Goal: Information Seeking & Learning: Check status

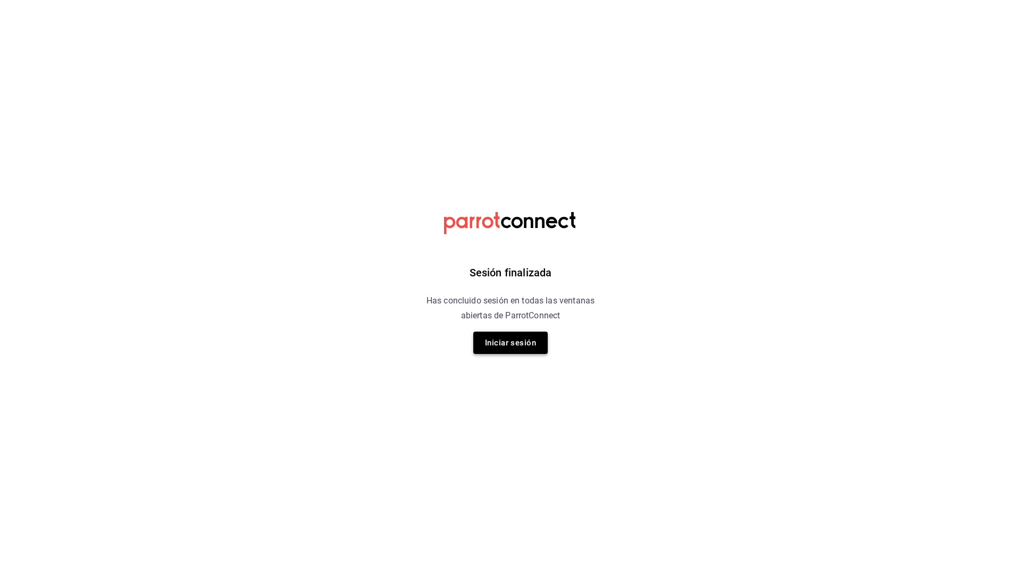
click at [505, 346] on button "Iniciar sesión" at bounding box center [510, 343] width 74 height 22
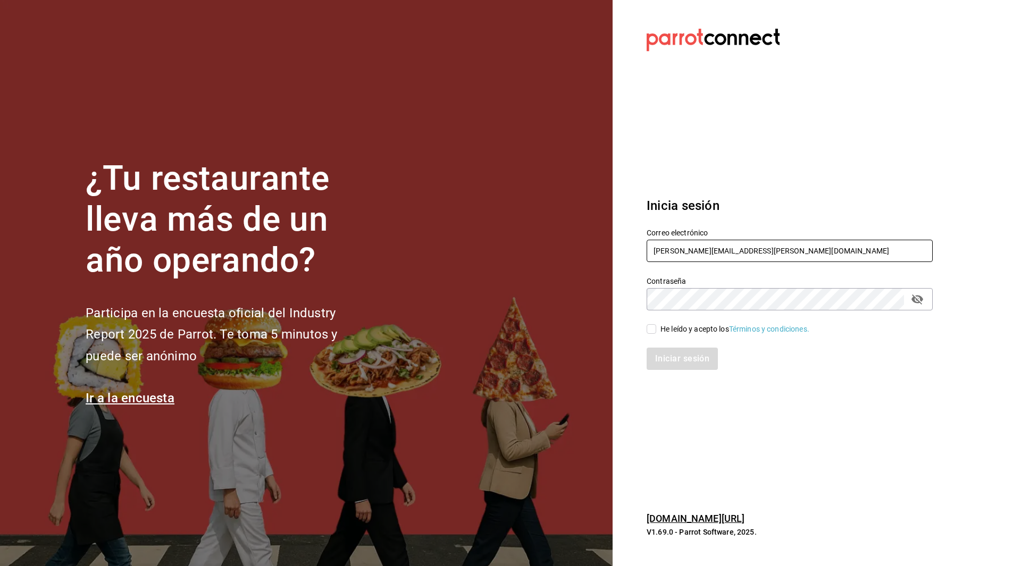
drag, startPoint x: 804, startPoint y: 253, endPoint x: 751, endPoint y: 282, distance: 60.7
click at [751, 282] on div "Correo electrónico emmanuel.huerta@grupocosteno.com Contraseña Contraseña He le…" at bounding box center [783, 292] width 299 height 155
drag, startPoint x: 712, startPoint y: 254, endPoint x: 410, endPoint y: 281, distance: 303.3
click at [410, 281] on div "¿Tu restaurante lleva más de un año operando? Participa en la encuesta oficial …" at bounding box center [510, 283] width 1021 height 566
type input "juan.gonzalez@grupocosteno.com"
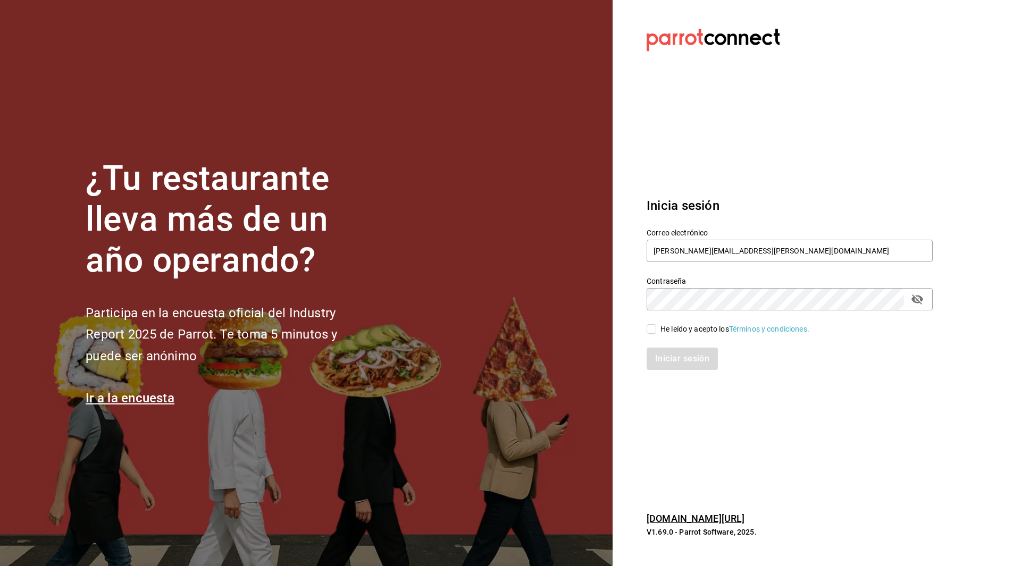
click at [654, 331] on input "He leído y acepto los Términos y condiciones." at bounding box center [652, 329] width 10 height 10
checkbox input "true"
click at [675, 362] on button "Iniciar sesión" at bounding box center [683, 359] width 72 height 22
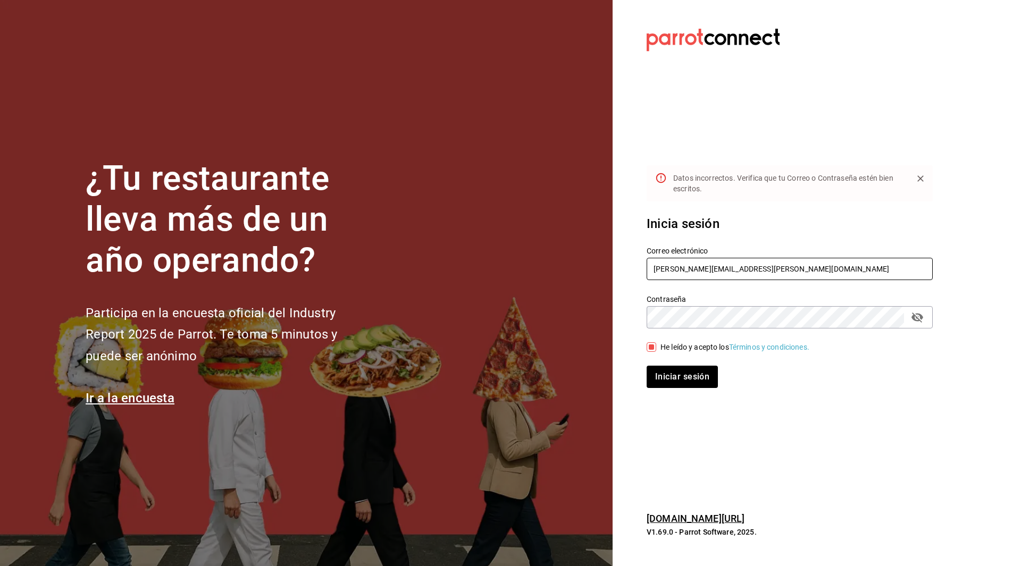
click at [669, 273] on input "juan.gonzalez@grupocosteno.com" at bounding box center [790, 269] width 286 height 22
type input "jose.gonzalez@grupocosteno.com"
click at [685, 376] on button "Iniciar sesión" at bounding box center [683, 377] width 72 height 22
click at [920, 316] on icon "passwordField" at bounding box center [918, 318] width 12 height 10
click at [665, 371] on button "Iniciar sesión" at bounding box center [683, 377] width 72 height 22
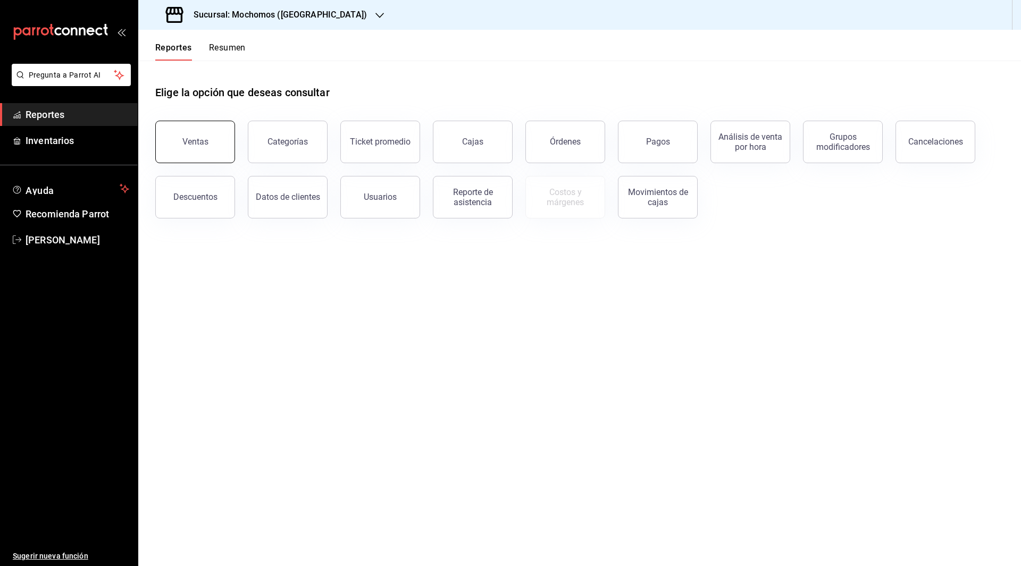
click at [193, 151] on button "Ventas" at bounding box center [195, 142] width 80 height 43
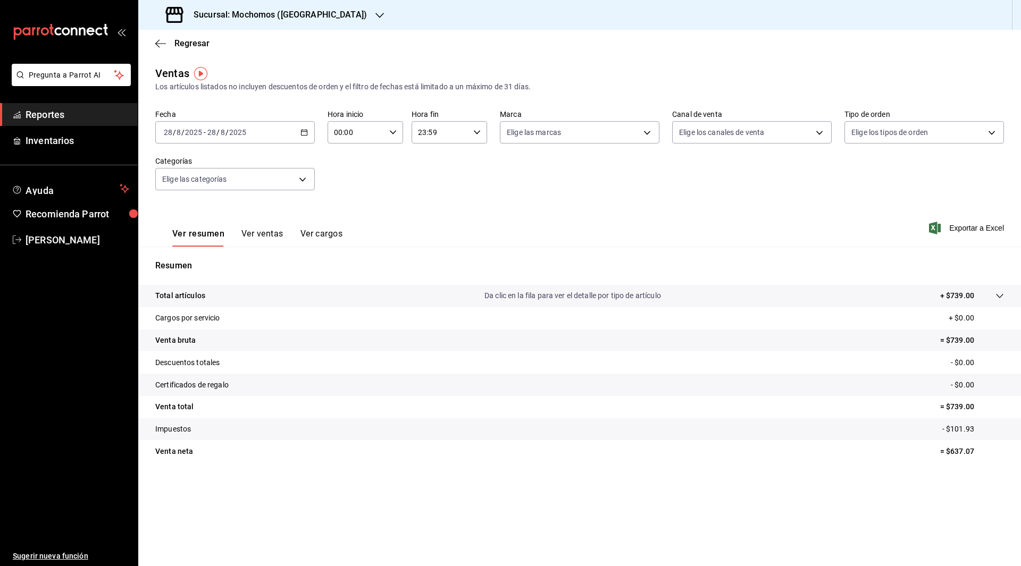
click at [309, 135] on div "[DATE] [DATE] - [DATE] [DATE]" at bounding box center [235, 132] width 160 height 22
click at [200, 255] on span "Rango de fechas" at bounding box center [205, 260] width 82 height 11
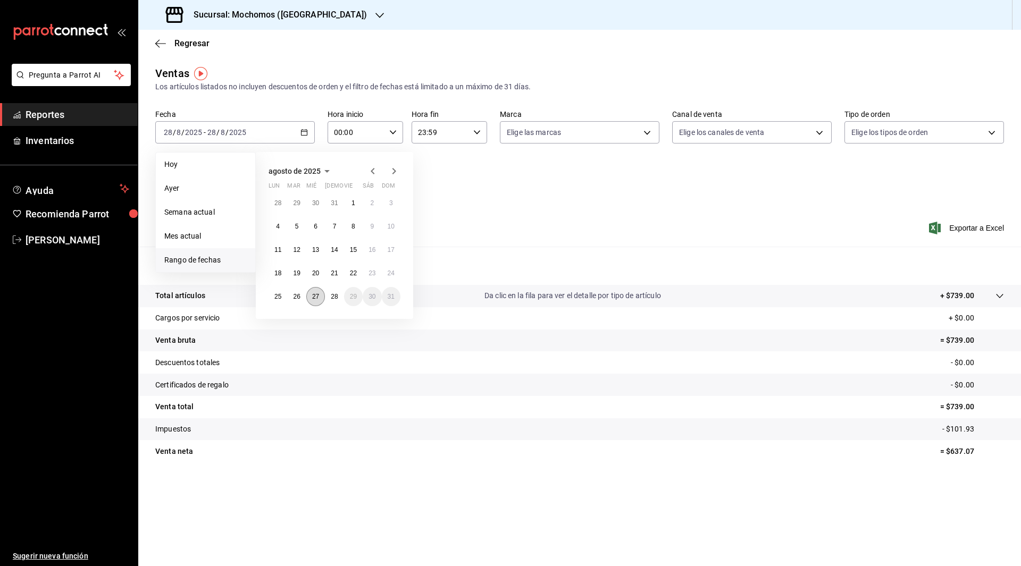
click at [318, 297] on abbr "27" at bounding box center [315, 296] width 7 height 7
click at [340, 297] on button "28" at bounding box center [334, 296] width 19 height 19
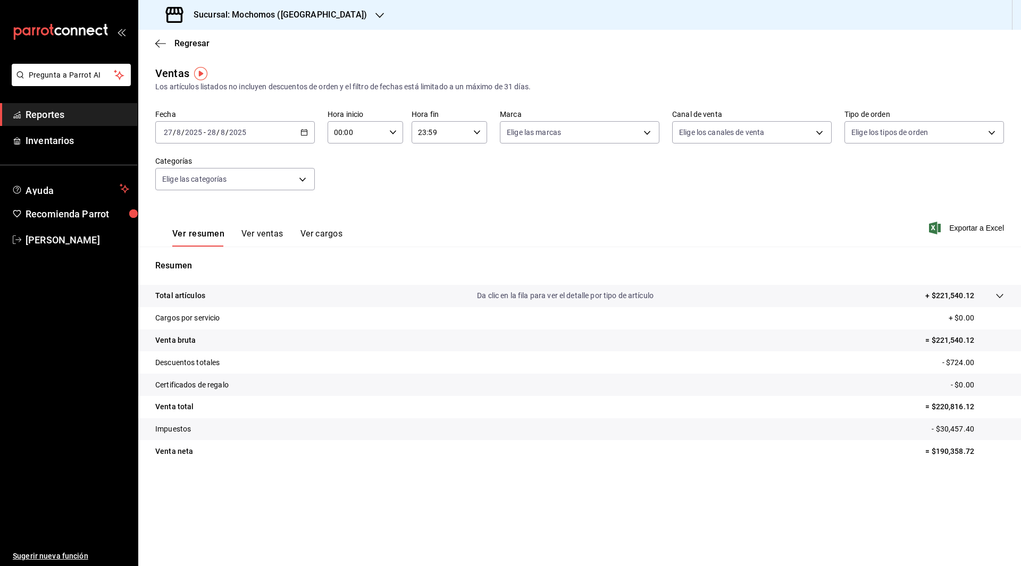
click at [394, 131] on icon "button" at bounding box center [392, 132] width 7 height 7
click at [353, 181] on button "05" at bounding box center [347, 189] width 34 height 21
type input "05:00"
click at [479, 135] on div at bounding box center [510, 283] width 1021 height 566
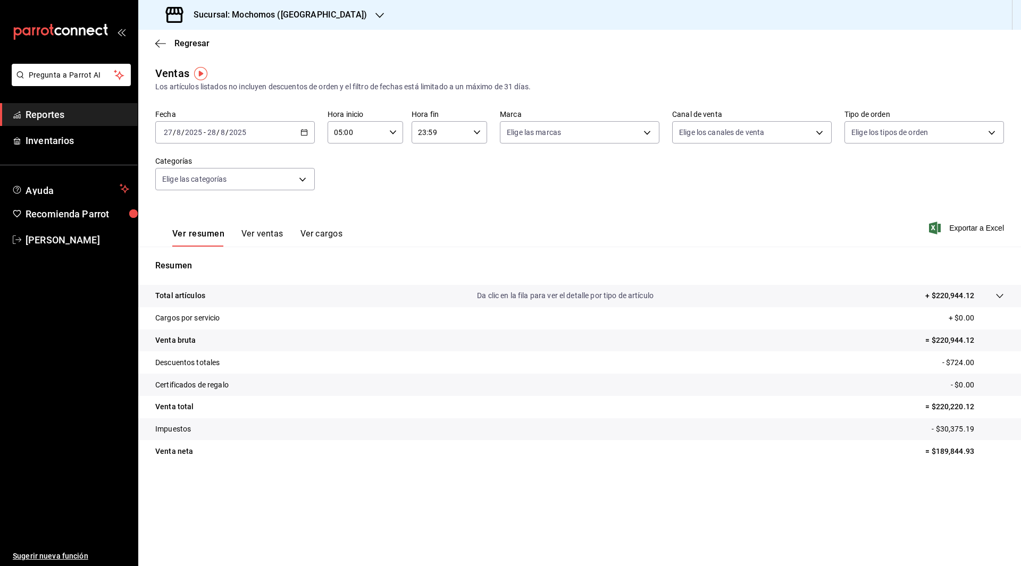
click at [479, 135] on icon "button" at bounding box center [476, 132] width 7 height 7
click at [433, 156] on button "05" at bounding box center [431, 151] width 34 height 21
click at [472, 163] on span "00" at bounding box center [468, 159] width 21 height 9
type input "05:00"
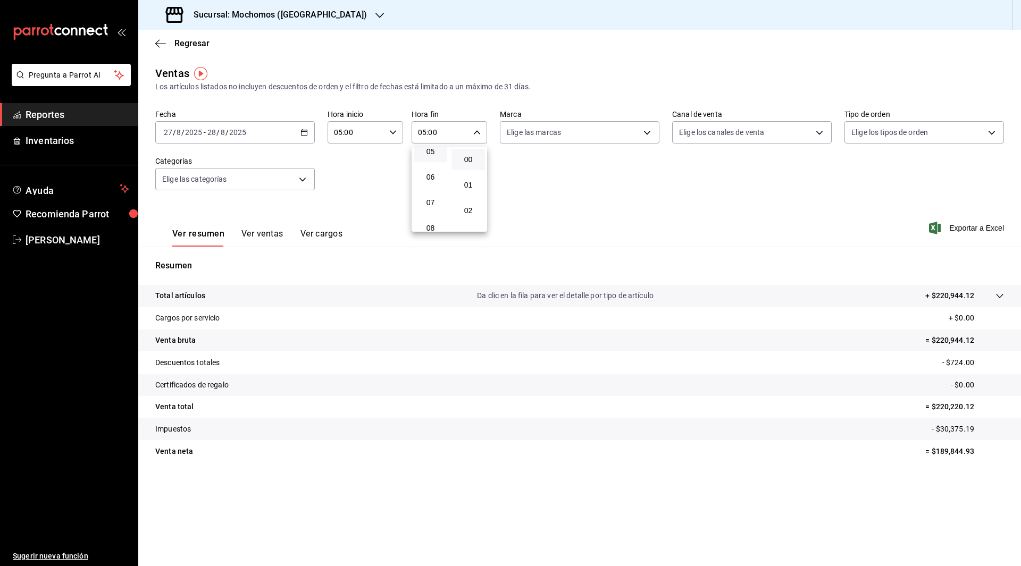
click at [594, 202] on div at bounding box center [510, 283] width 1021 height 566
click at [302, 184] on body "Pregunta a Parrot AI Reportes Inventarios Ayuda Recomienda Parrot [PERSON_NAME]…" at bounding box center [510, 283] width 1021 height 566
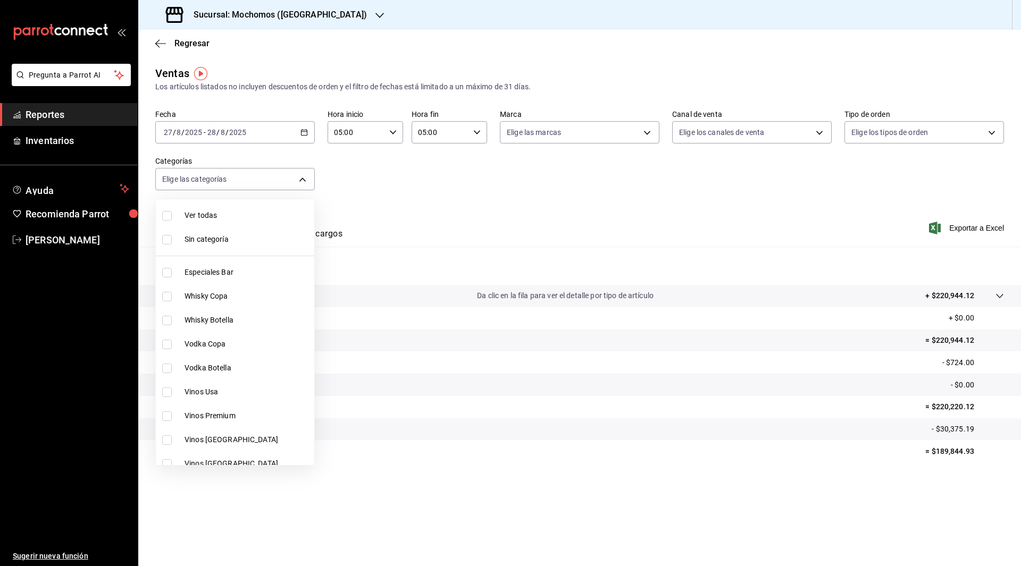
click at [443, 194] on div at bounding box center [510, 283] width 1021 height 566
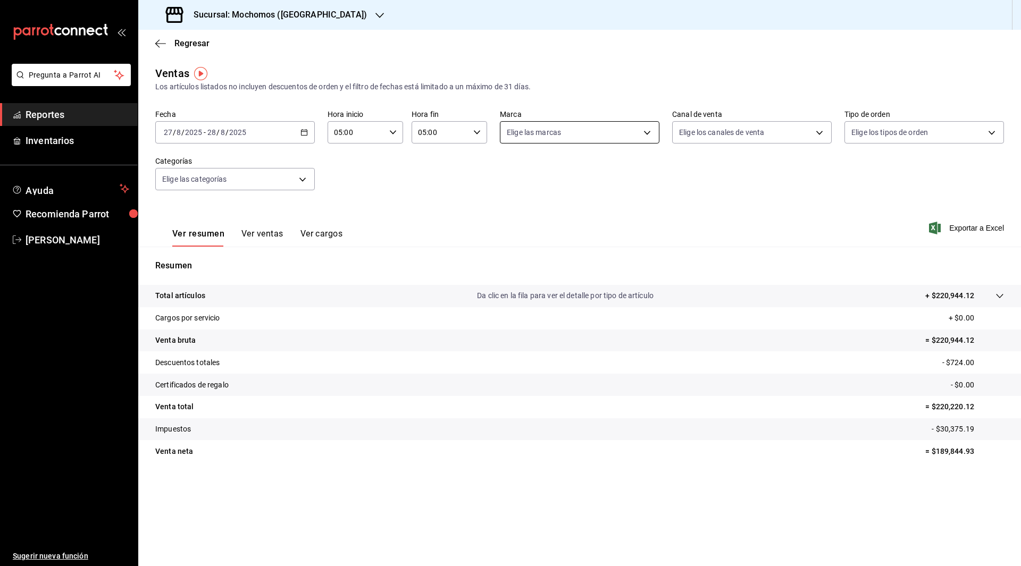
click at [579, 131] on body "Pregunta a Parrot AI Reportes Inventarios Ayuda Recomienda Parrot [PERSON_NAME]…" at bounding box center [510, 283] width 1021 height 566
click at [697, 134] on div at bounding box center [510, 283] width 1021 height 566
click at [697, 134] on body "Pregunta a Parrot AI Reportes Inventarios Ayuda Recomienda Parrot [PERSON_NAME]…" at bounding box center [510, 283] width 1021 height 566
click at [584, 142] on div at bounding box center [510, 283] width 1021 height 566
click at [566, 131] on body "Pregunta a Parrot AI Reportes Inventarios Ayuda Recomienda Parrot [PERSON_NAME]…" at bounding box center [510, 283] width 1021 height 566
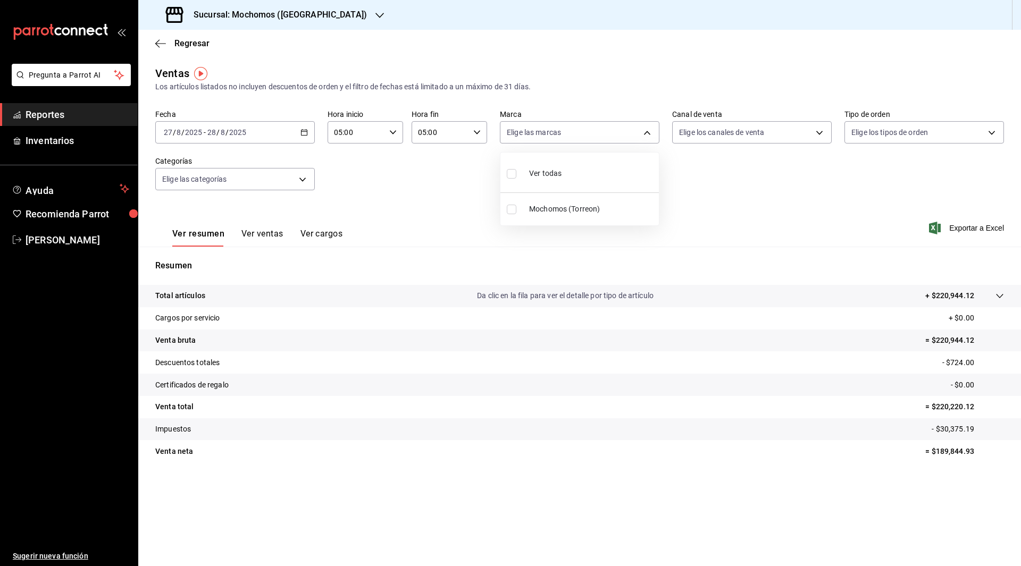
click at [522, 176] on div "Ver todas" at bounding box center [534, 172] width 55 height 23
type input "c8544d00-0077-49dd-9e07-f6fffff65e49"
checkbox input "true"
click at [449, 215] on div at bounding box center [510, 283] width 1021 height 566
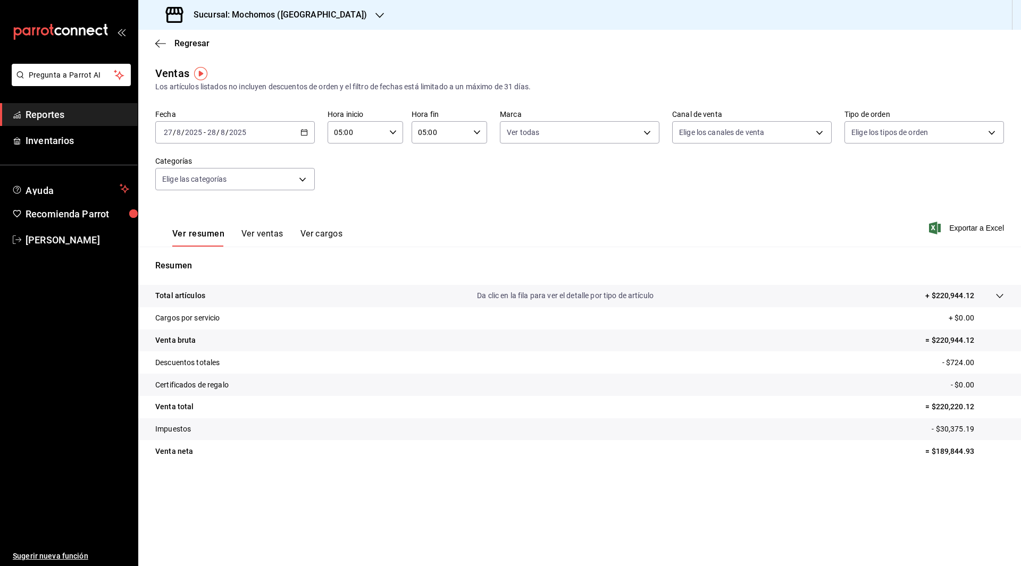
click at [74, 117] on span "Reportes" at bounding box center [78, 114] width 104 height 14
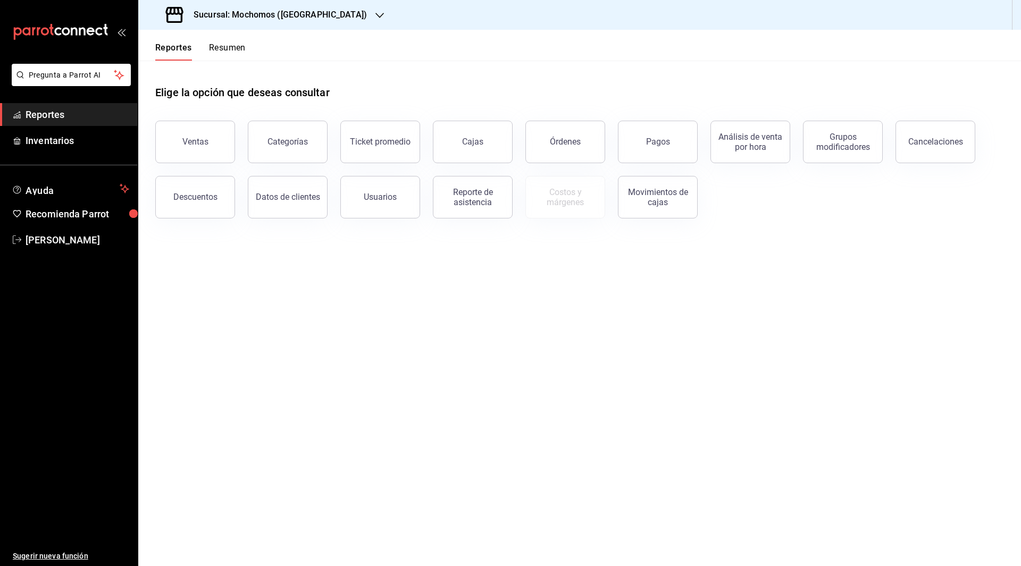
click at [74, 117] on span "Reportes" at bounding box center [78, 114] width 104 height 14
click at [376, 10] on div at bounding box center [380, 15] width 9 height 11
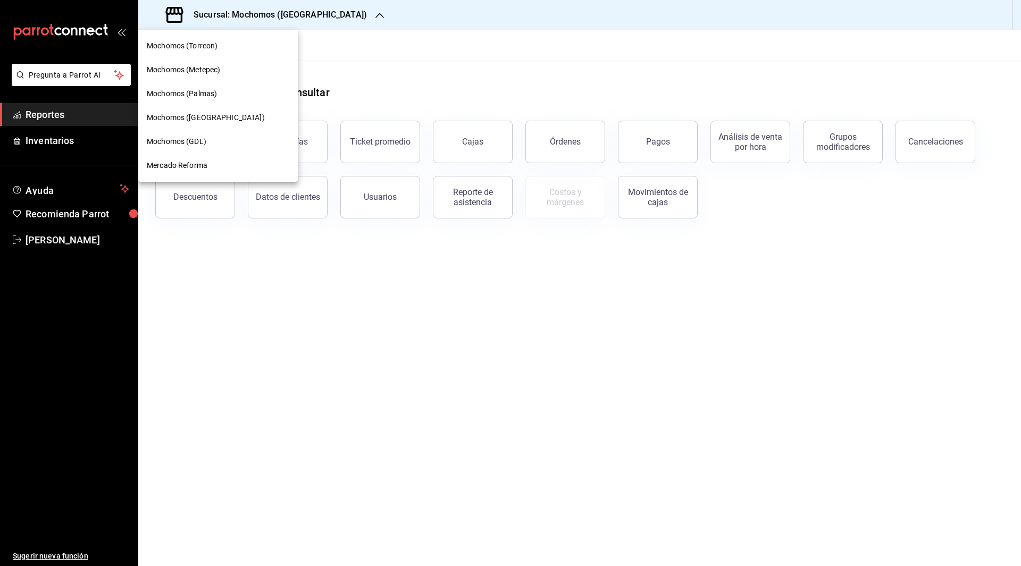
click at [198, 162] on span "Mercado Reforma" at bounding box center [177, 165] width 61 height 11
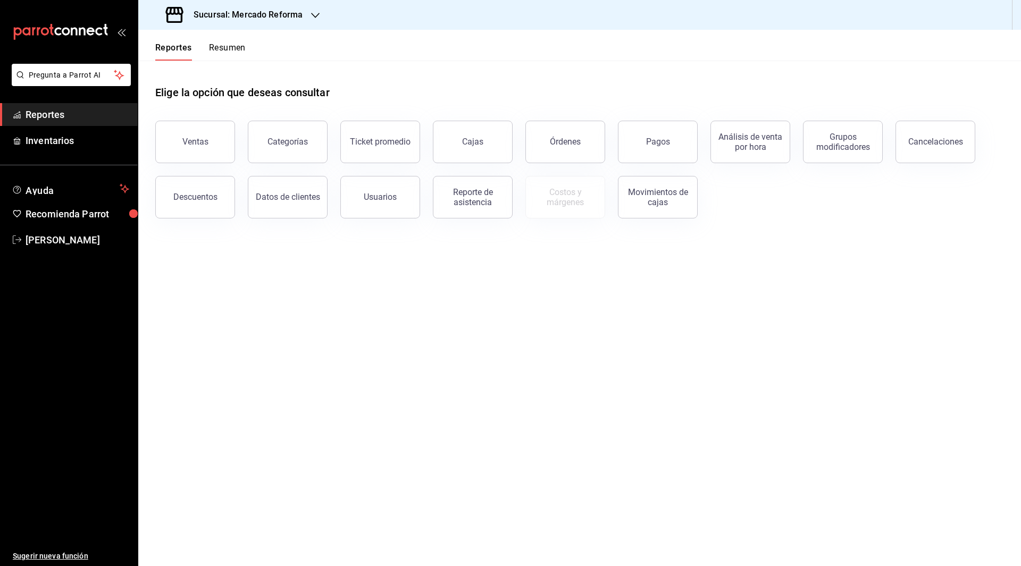
click at [311, 21] on div "Sucursal: Mercado Reforma" at bounding box center [235, 15] width 177 height 30
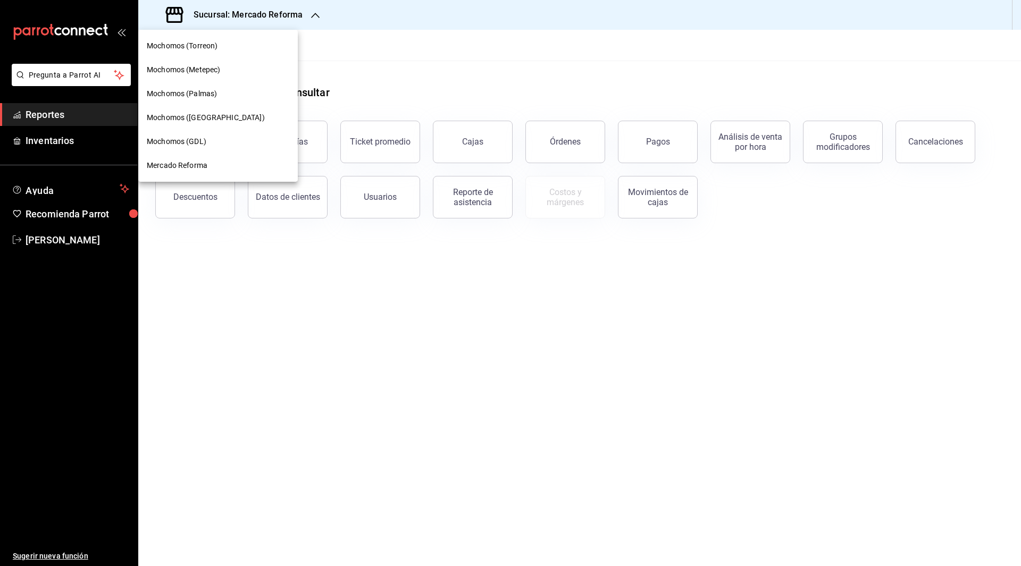
click at [37, 243] on div at bounding box center [510, 283] width 1021 height 566
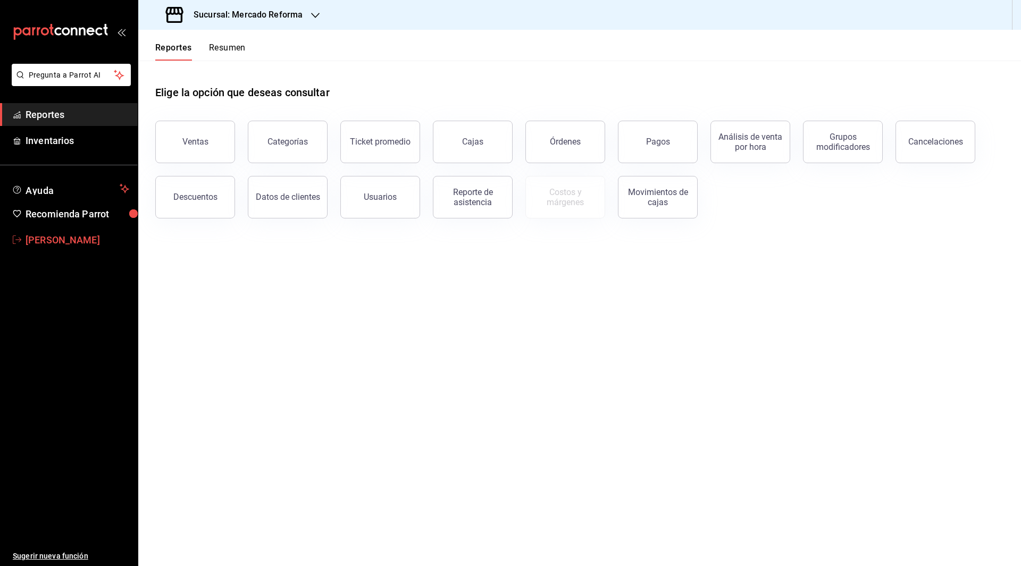
click at [64, 234] on span "[PERSON_NAME]" at bounding box center [78, 240] width 104 height 14
